Goal: Browse casually

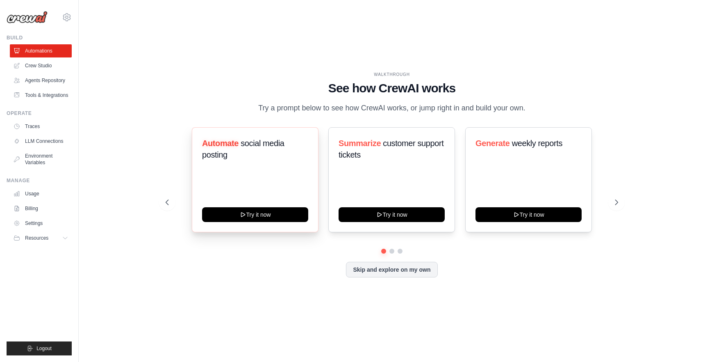
click at [238, 140] on span "Automate" at bounding box center [220, 143] width 36 height 9
click at [375, 146] on span "Summarize" at bounding box center [360, 143] width 42 height 9
click at [518, 141] on span "weekly reports" at bounding box center [537, 143] width 50 height 9
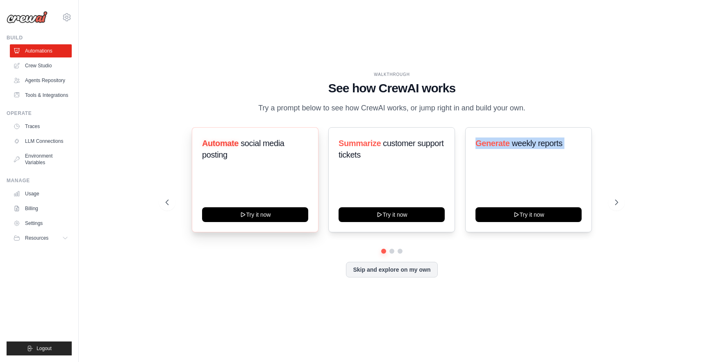
click at [518, 141] on span "weekly reports" at bounding box center [537, 143] width 50 height 9
click at [502, 142] on span "Generate" at bounding box center [493, 143] width 34 height 9
click at [521, 145] on span "weekly reports" at bounding box center [537, 143] width 50 height 9
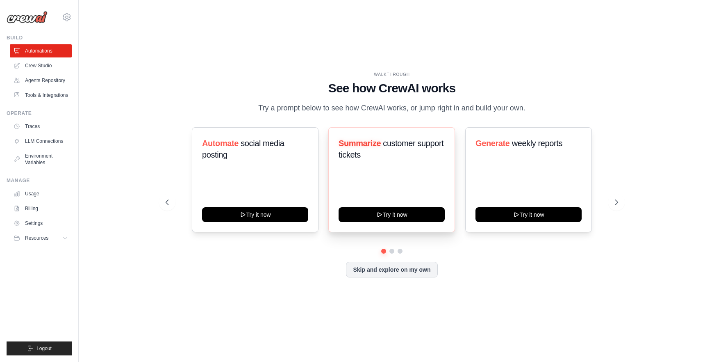
click at [355, 144] on span "Summarize" at bounding box center [360, 143] width 42 height 9
drag, startPoint x: 367, startPoint y: 156, endPoint x: 331, endPoint y: 138, distance: 40.2
click at [331, 138] on div "Summarize customer support tickets Try it now" at bounding box center [391, 179] width 127 height 105
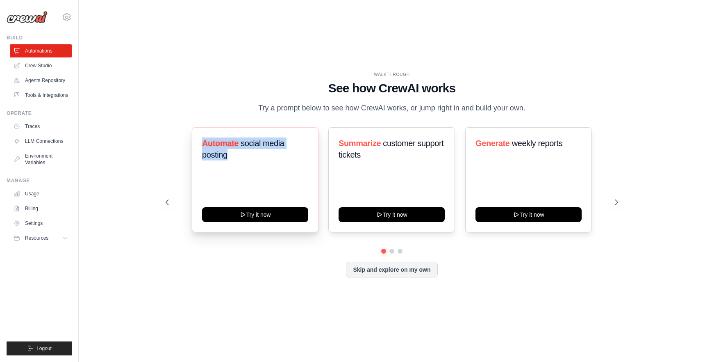
drag, startPoint x: 239, startPoint y: 157, endPoint x: 194, endPoint y: 141, distance: 47.7
click at [194, 141] on div "Automate social media posting Try it now" at bounding box center [255, 179] width 127 height 105
click at [176, 141] on div "Automate social media posting Try it now Summarize customer support tickets Try…" at bounding box center [392, 179] width 453 height 105
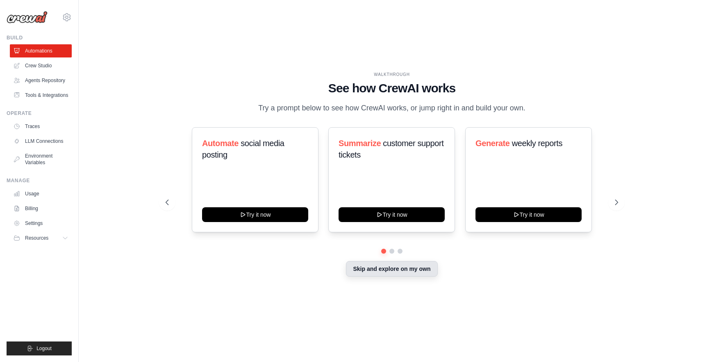
click at [387, 272] on button "Skip and explore on my own" at bounding box center [391, 269] width 91 height 16
